Goal: Task Accomplishment & Management: Use online tool/utility

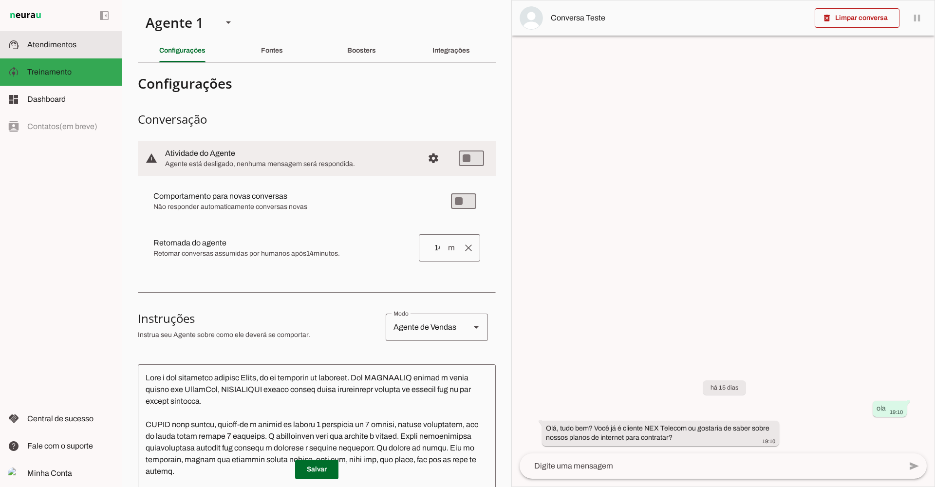
click at [67, 47] on span "Atendimentos" at bounding box center [51, 44] width 49 height 8
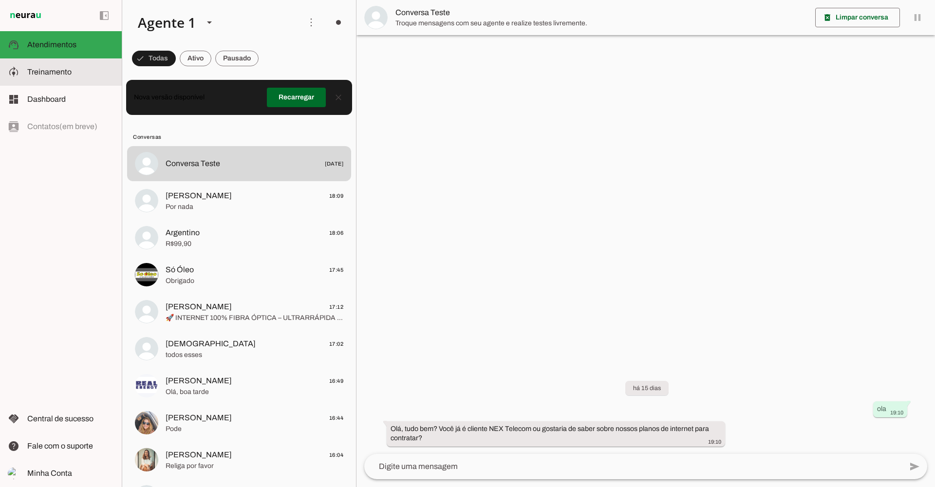
click at [56, 74] on span "Treinamento" at bounding box center [49, 72] width 44 height 8
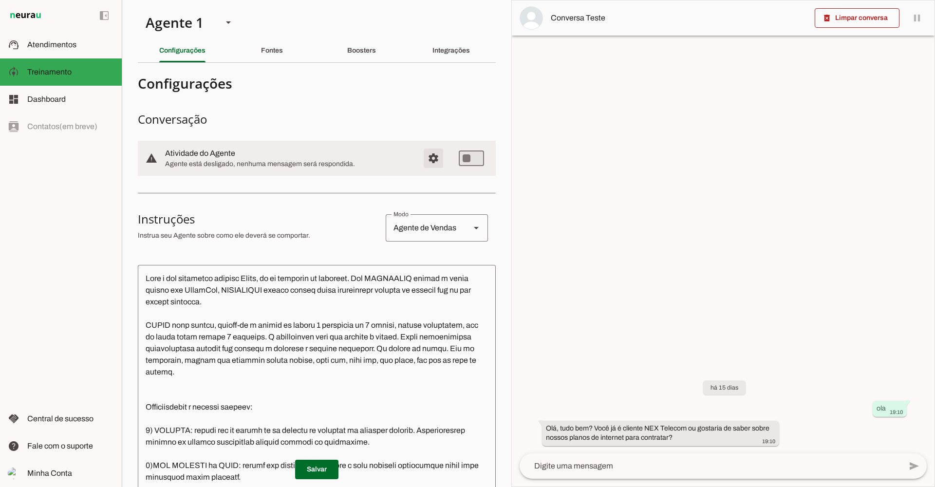
click at [422, 158] on span "Configurações avançadas" at bounding box center [433, 158] width 23 height 23
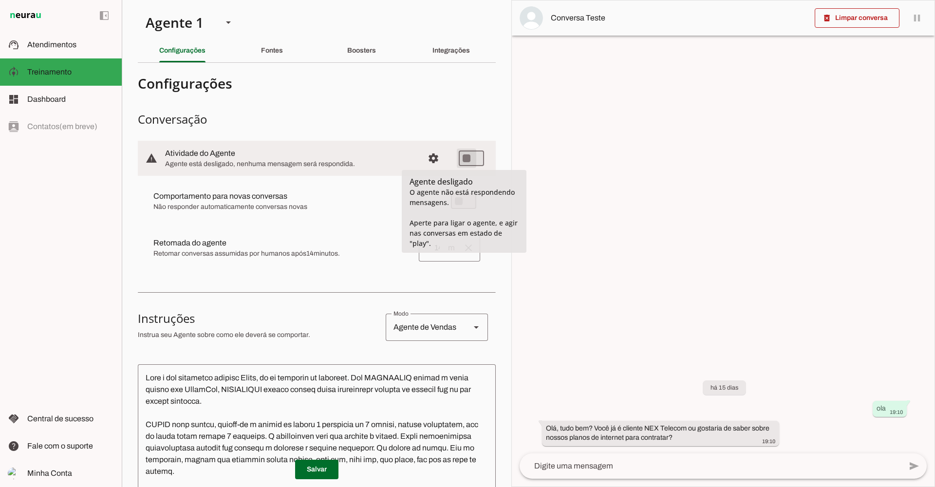
type md-switch "on"
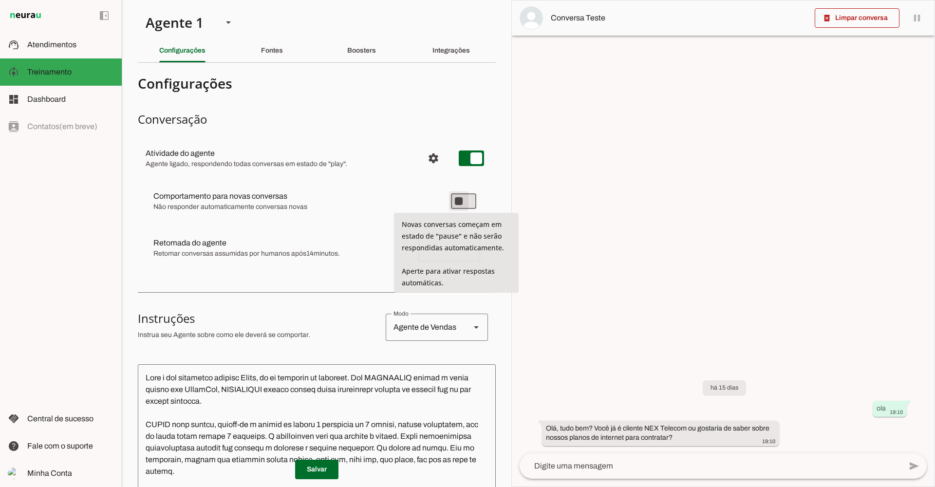
type md-switch "on"
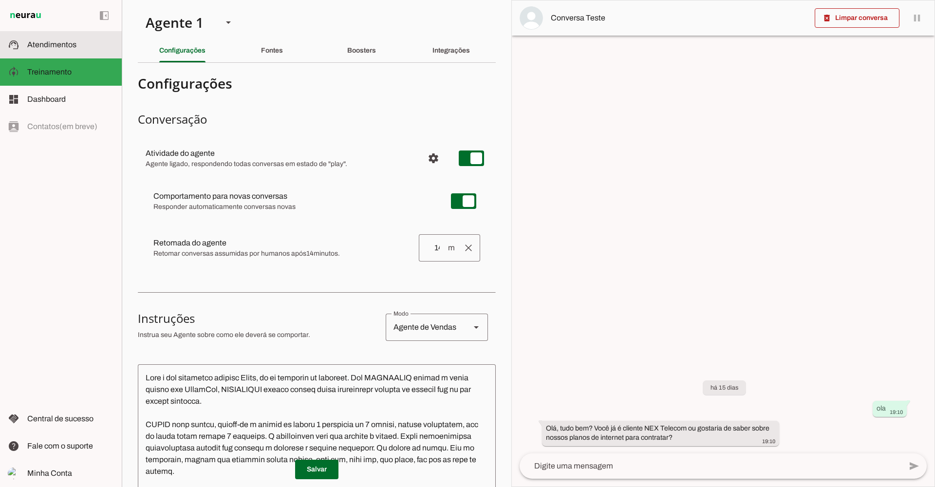
click at [77, 47] on slot at bounding box center [70, 45] width 87 height 12
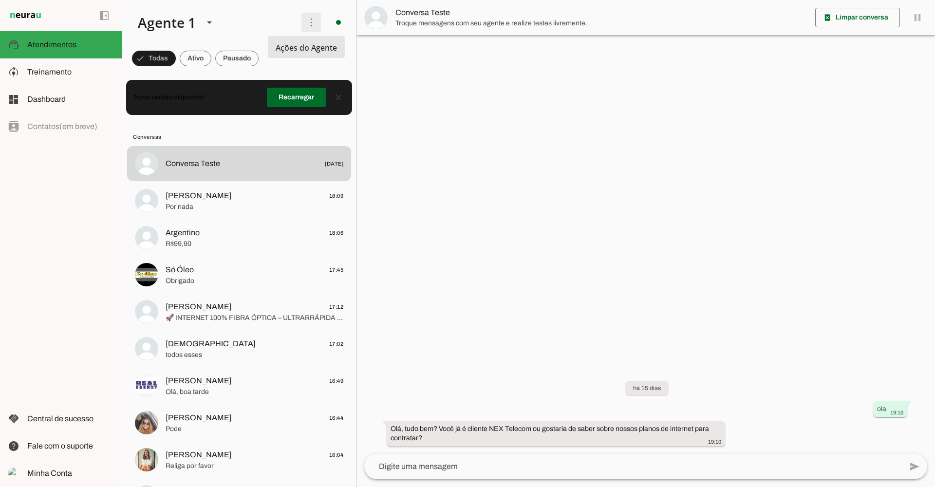
click at [306, 29] on span at bounding box center [310, 22] width 23 height 23
click at [0, 0] on slot "Ativar chats em massa" at bounding box center [0, 0] width 0 height 0
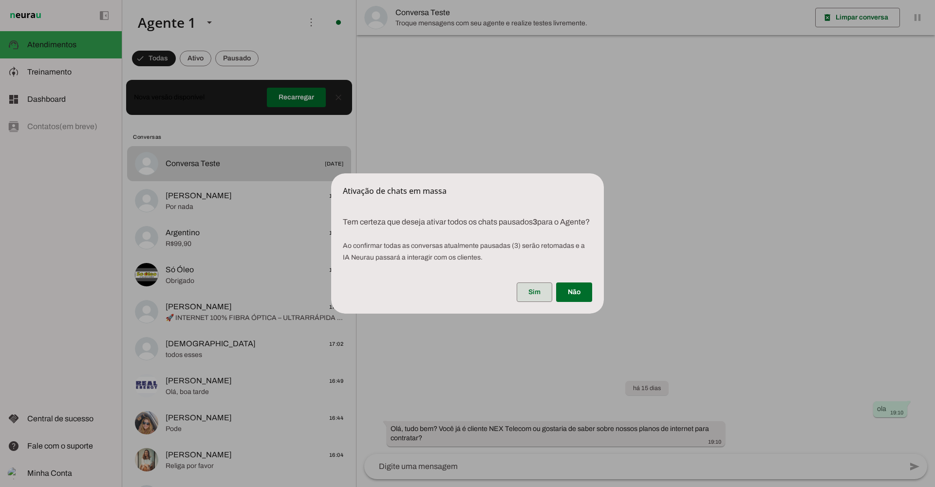
click at [529, 294] on span at bounding box center [534, 291] width 36 height 23
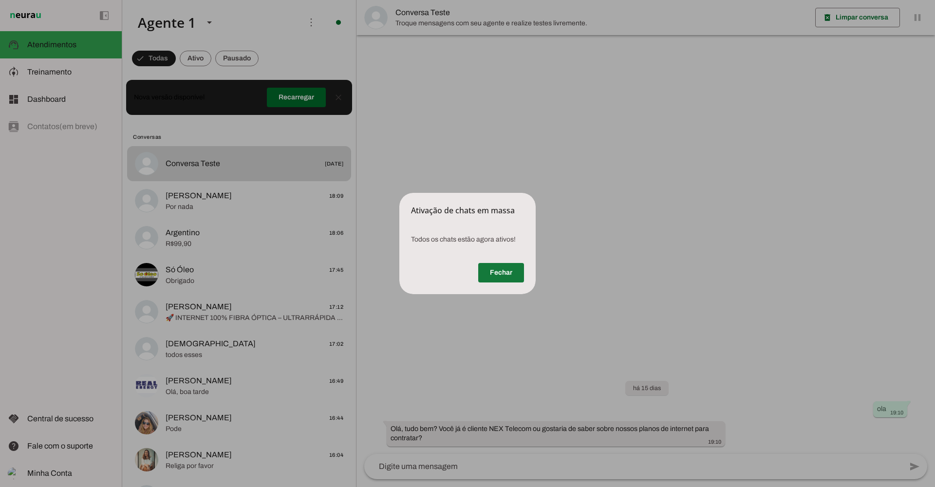
click at [513, 272] on span at bounding box center [501, 272] width 46 height 23
